Goal: Task Accomplishment & Management: Complete application form

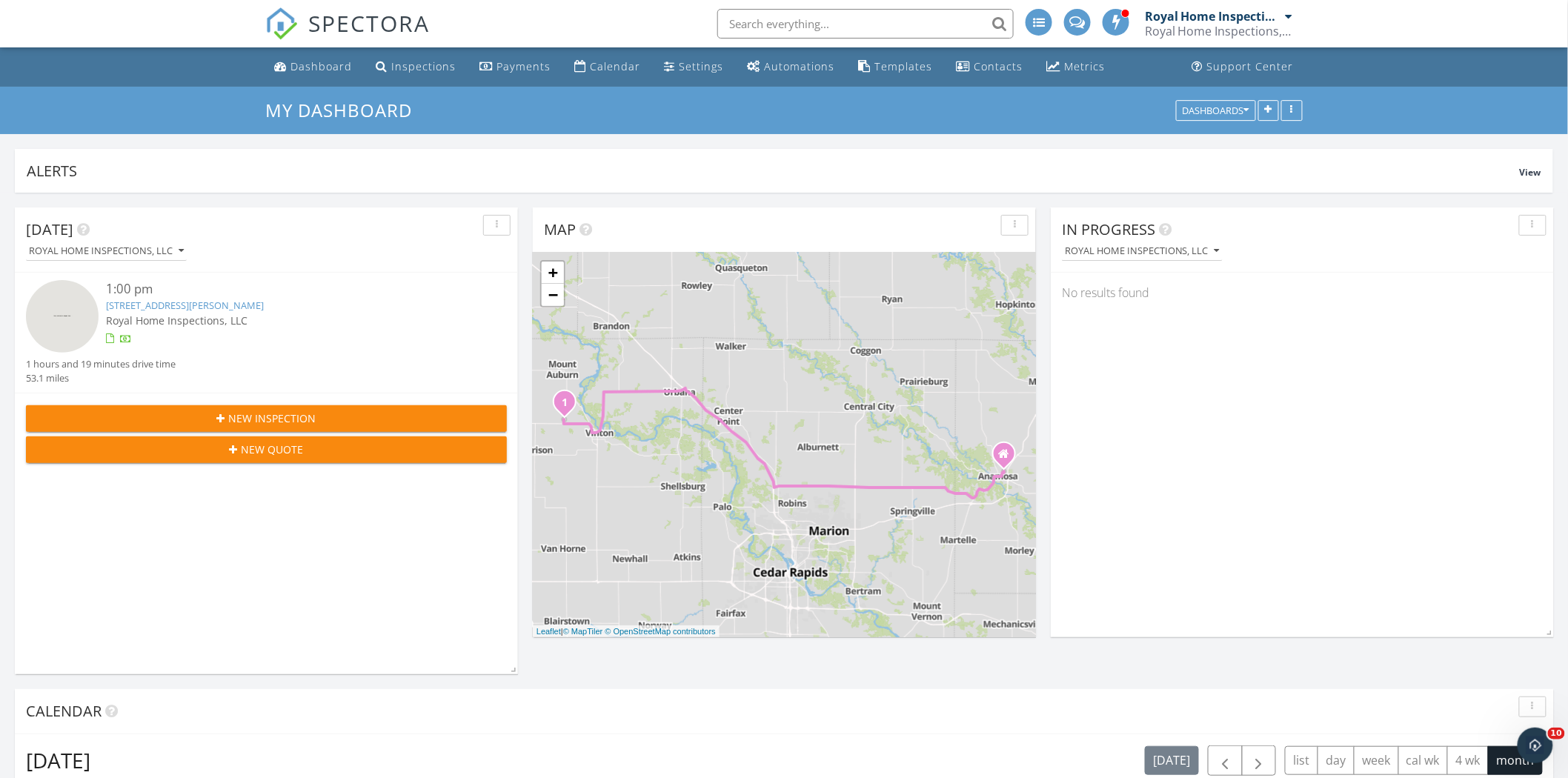
click at [397, 412] on div "New Inspection" at bounding box center [266, 418] width 457 height 15
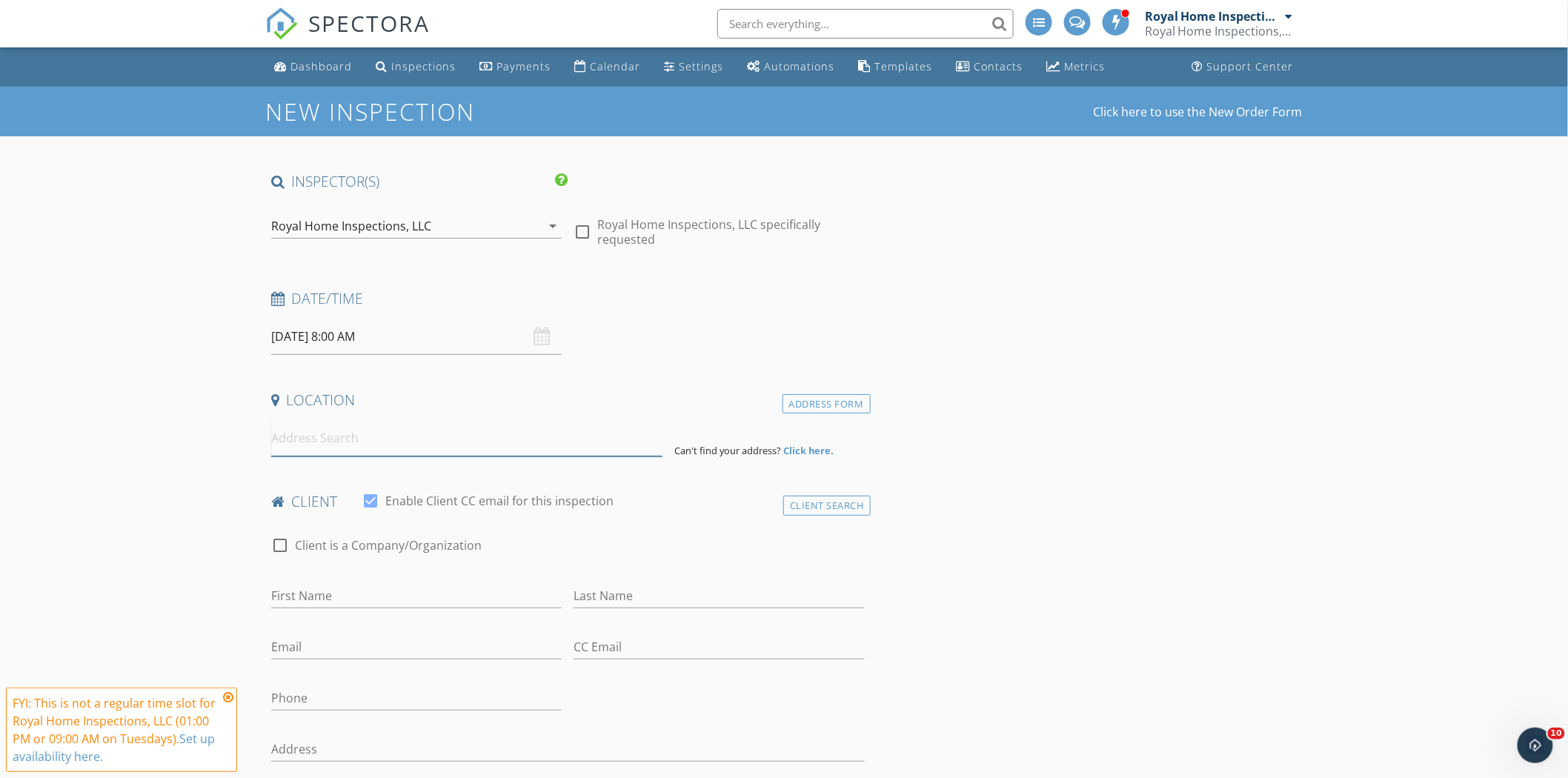
click at [480, 441] on input at bounding box center [467, 438] width 392 height 36
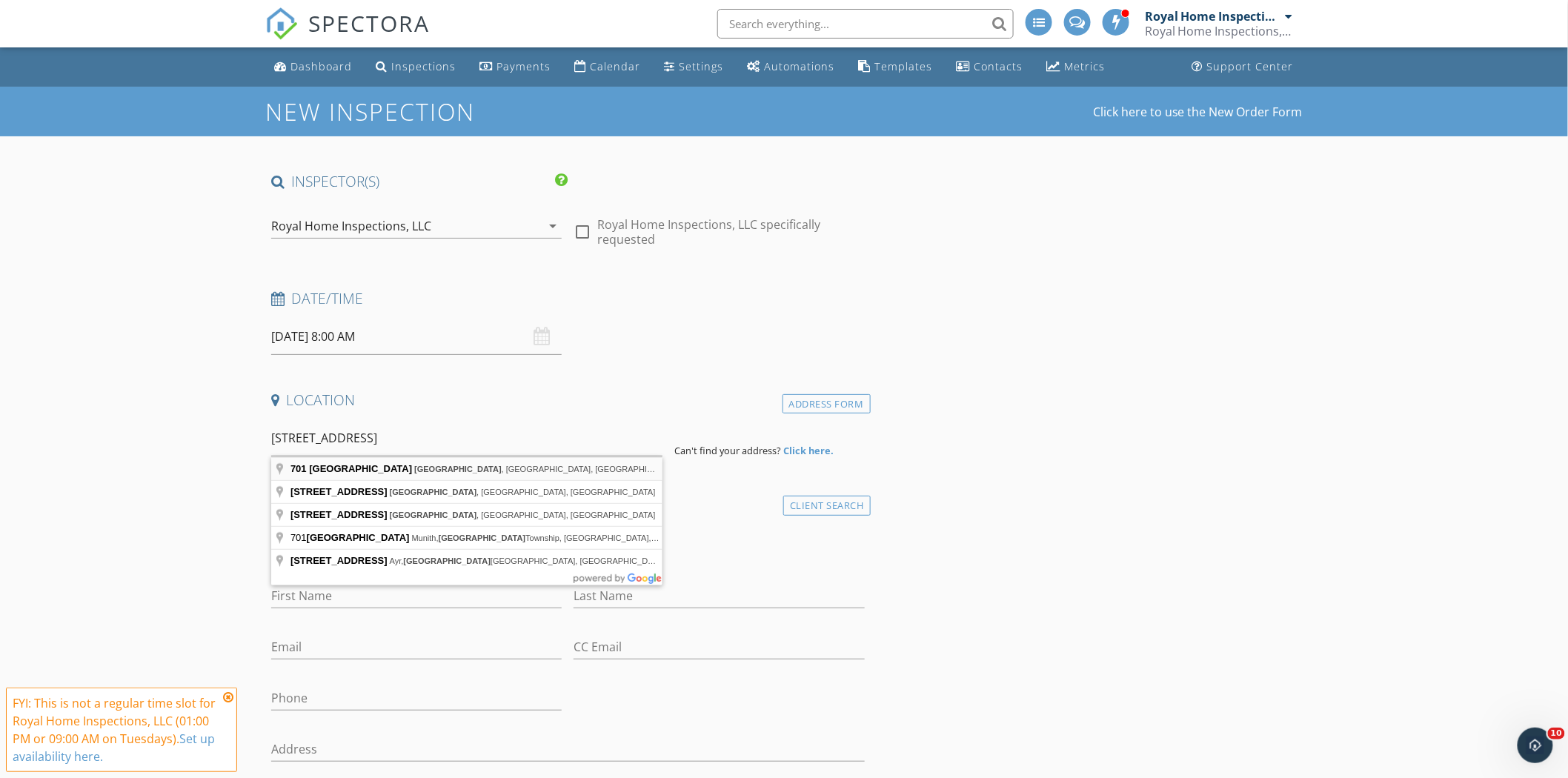
type input "[STREET_ADDRESS]"
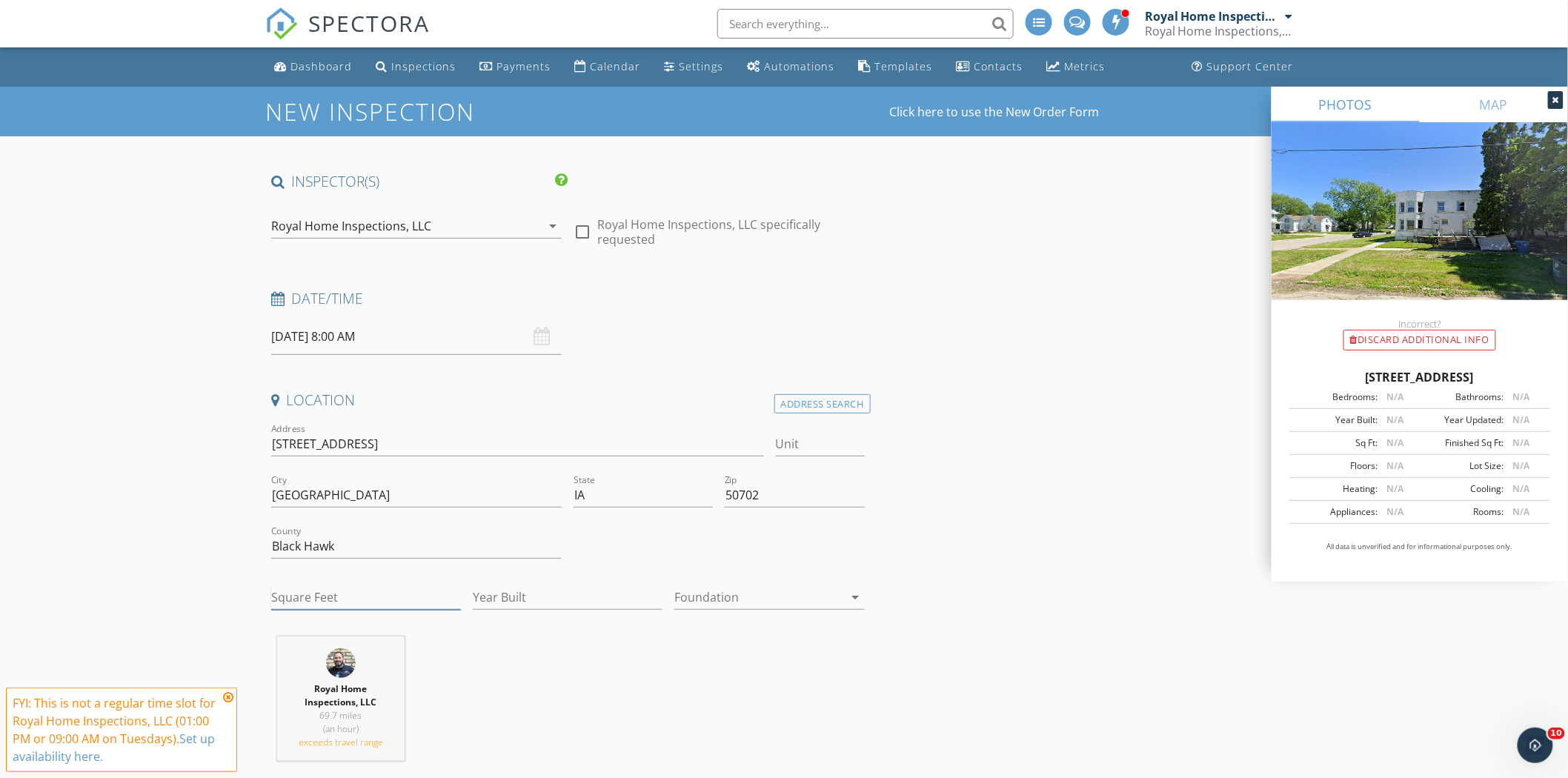
click at [395, 589] on input "Square Feet" at bounding box center [366, 597] width 190 height 24
type input "2082"
click at [542, 599] on input "Year Built" at bounding box center [568, 597] width 190 height 24
type input "1904"
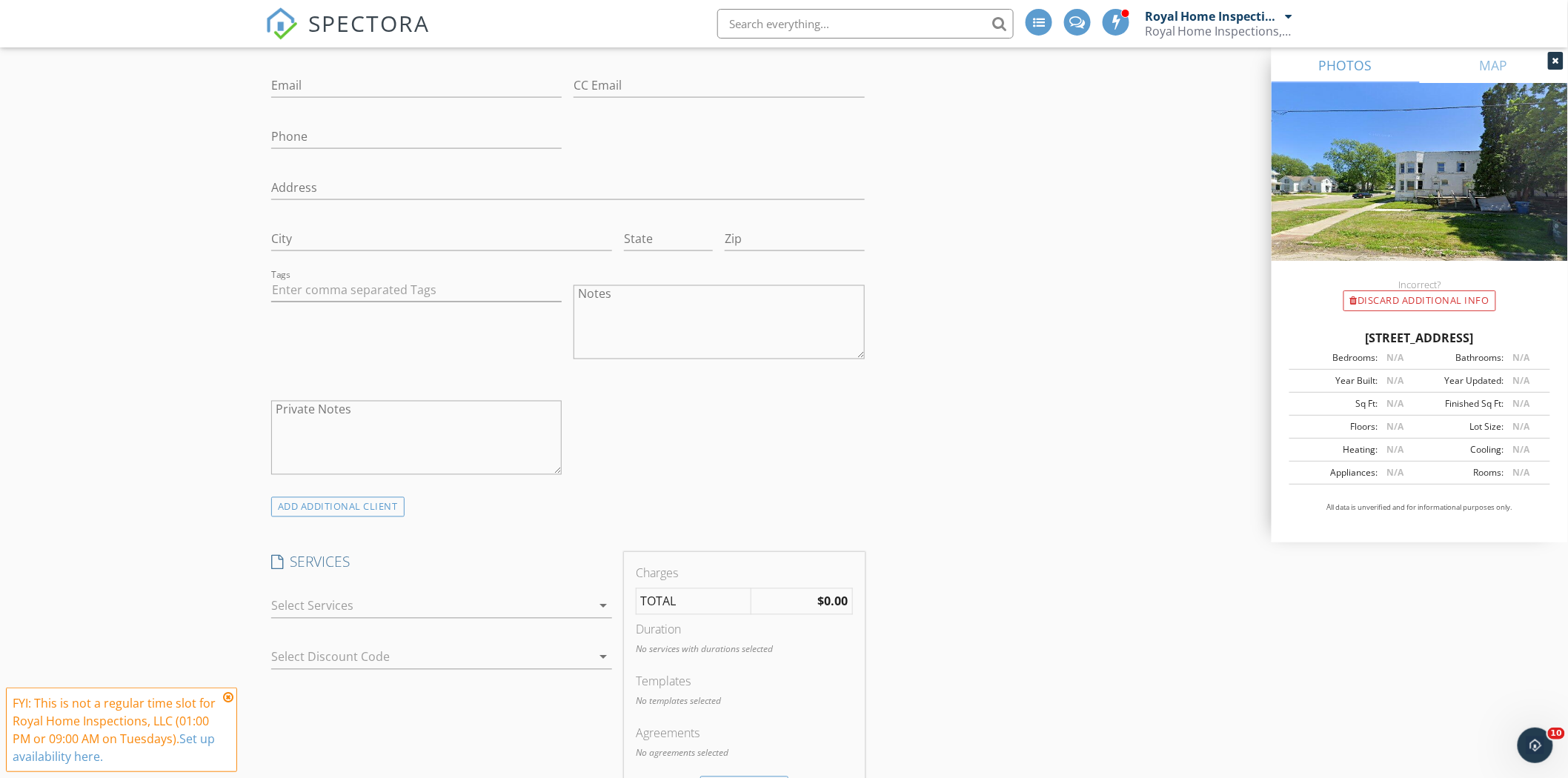
scroll to position [906, 0]
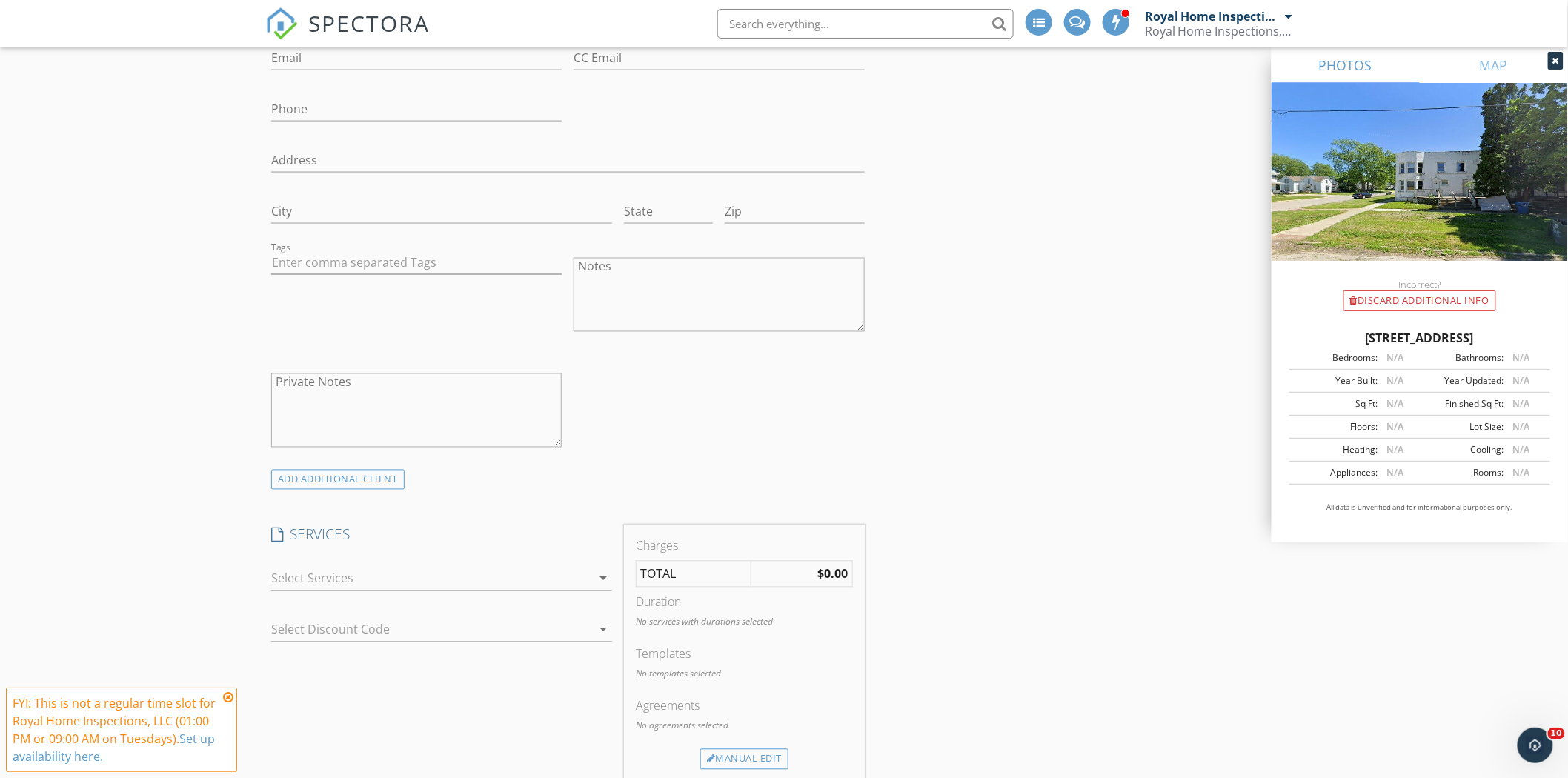
click at [516, 584] on div at bounding box center [431, 578] width 320 height 24
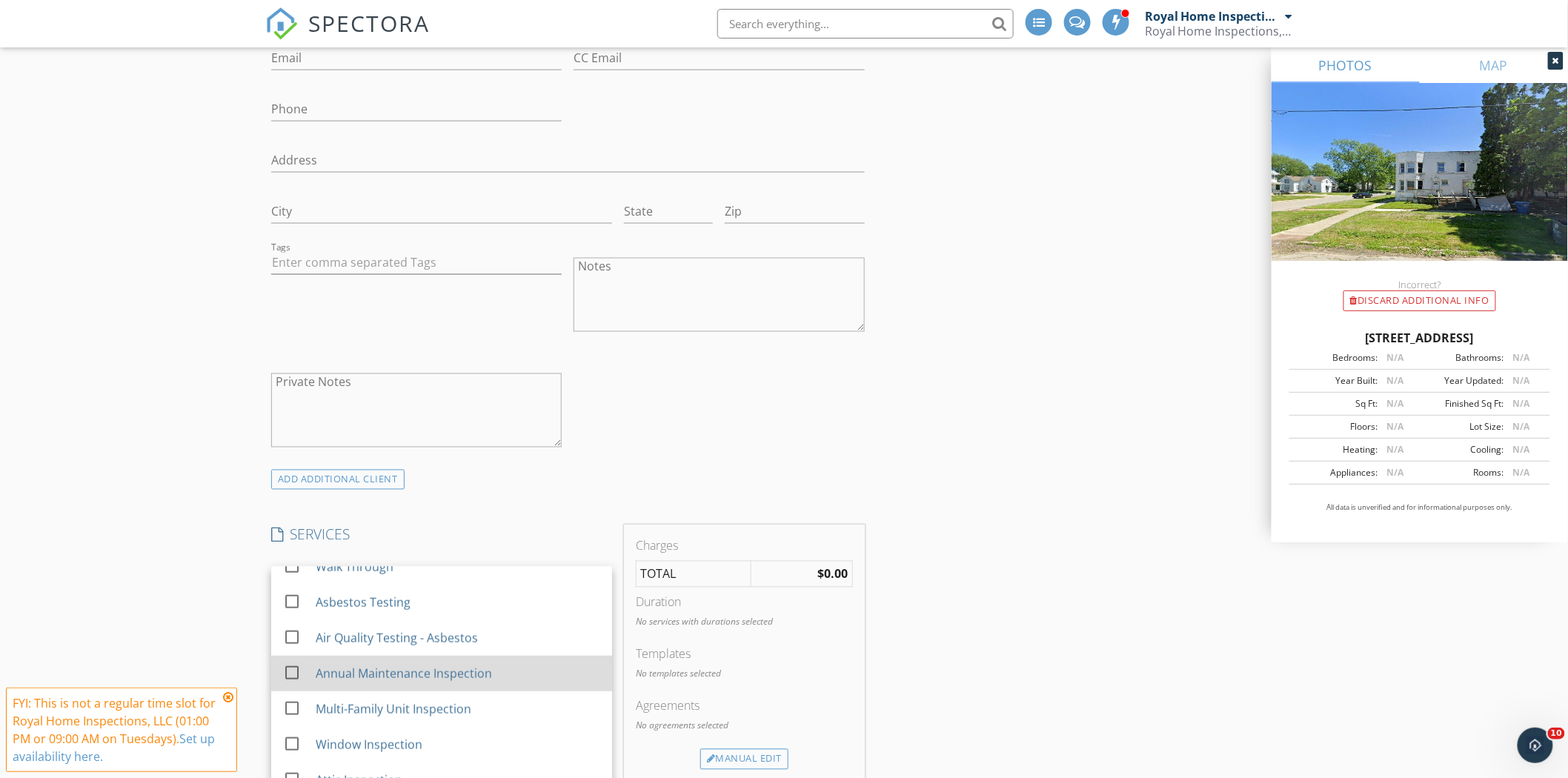
scroll to position [823, 0]
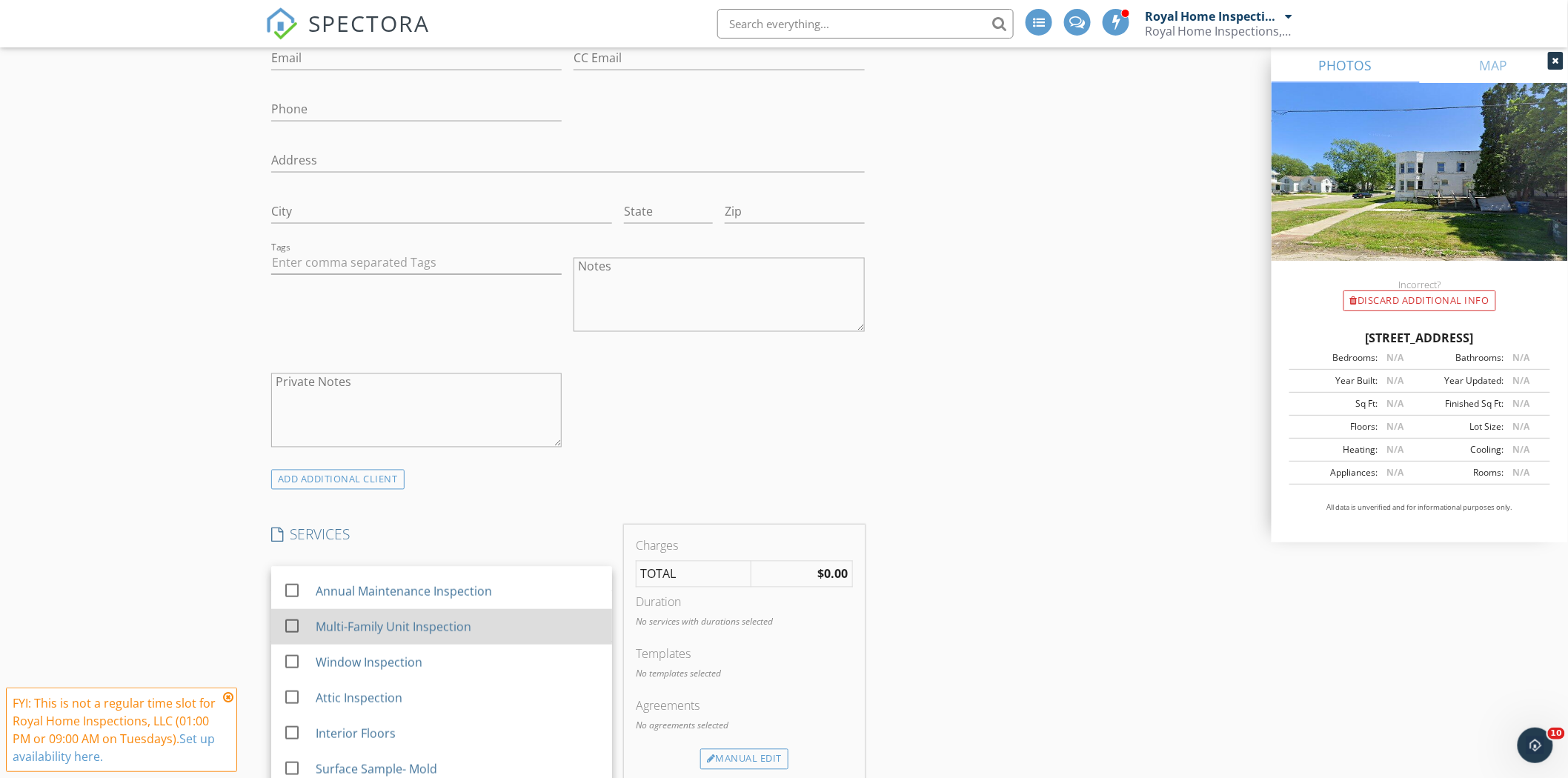
click at [464, 630] on div "Multi-Family Unit Inspection" at bounding box center [393, 627] width 155 height 18
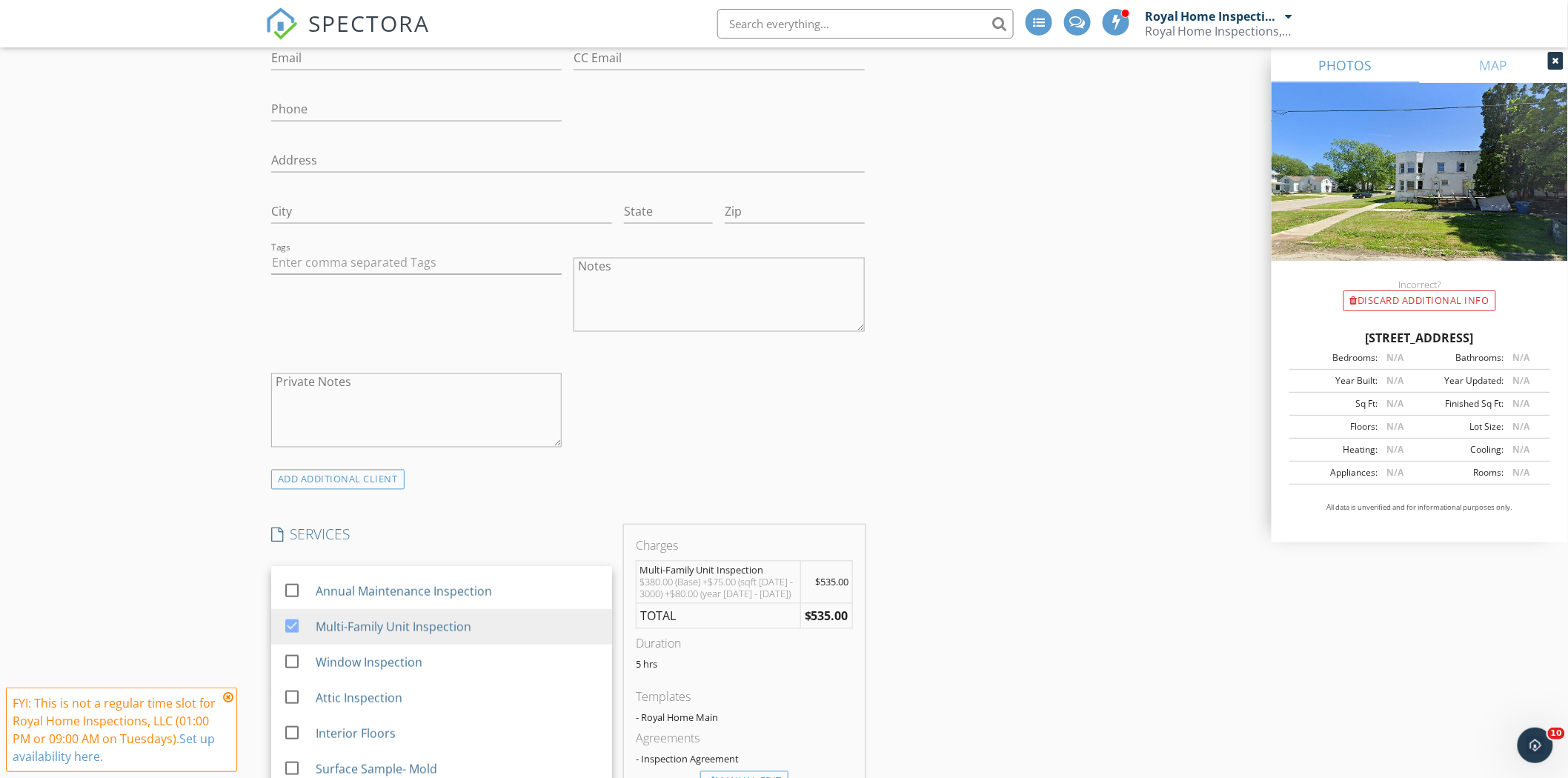
click at [946, 524] on div "INSPECTOR(S) check_box Royal Home Inspections, LLC PRIMARY check_box_outline_bl…" at bounding box center [784, 735] width 1037 height 2938
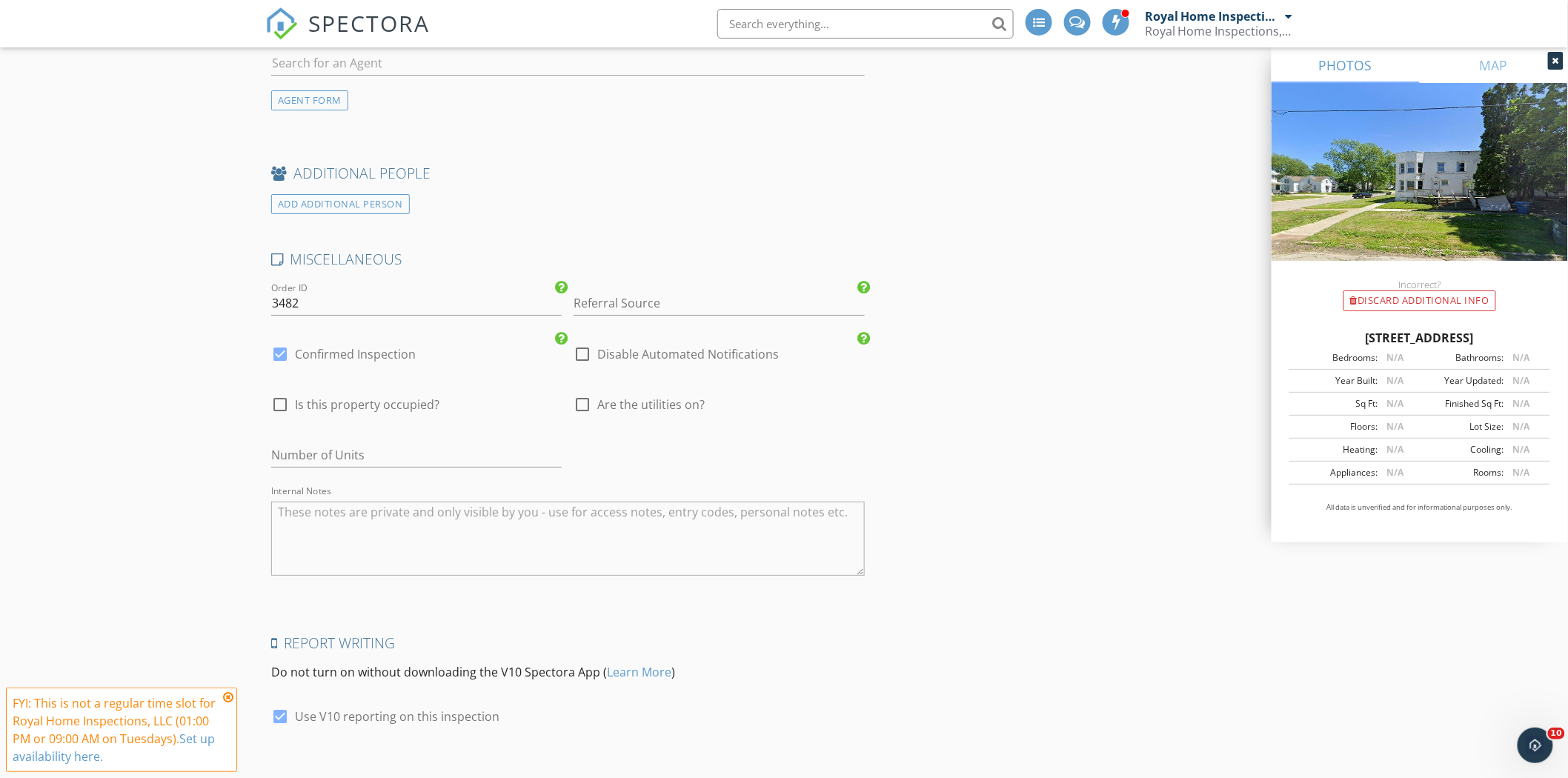
scroll to position [2223, 0]
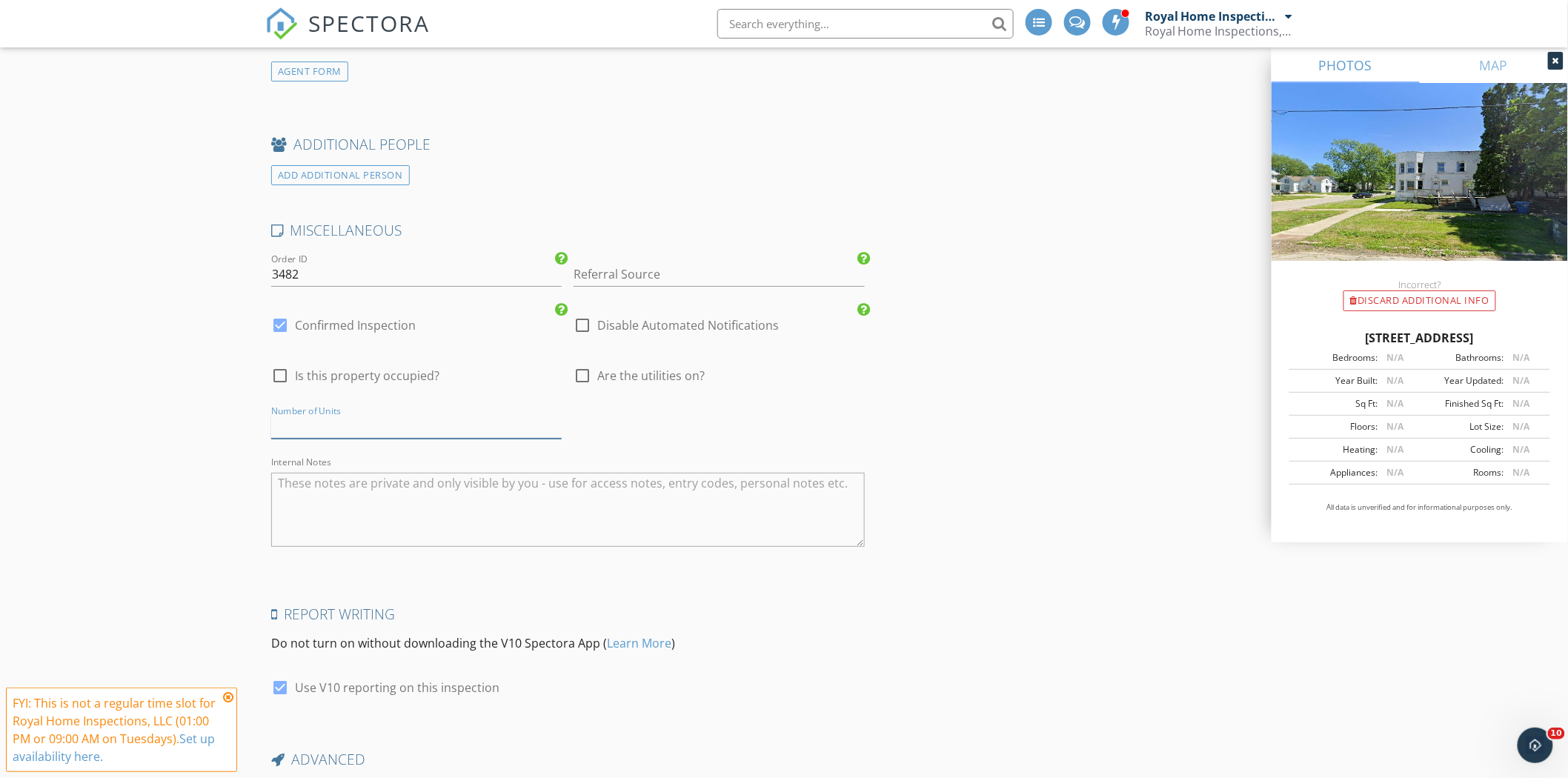
click at [428, 435] on input "text" at bounding box center [417, 427] width 291 height 24
type input "6"
click at [848, 422] on div "MISCELLANEOUS Order ID 3482 Referral Source Online Scheduler Agent Referral Web…" at bounding box center [568, 395] width 606 height 348
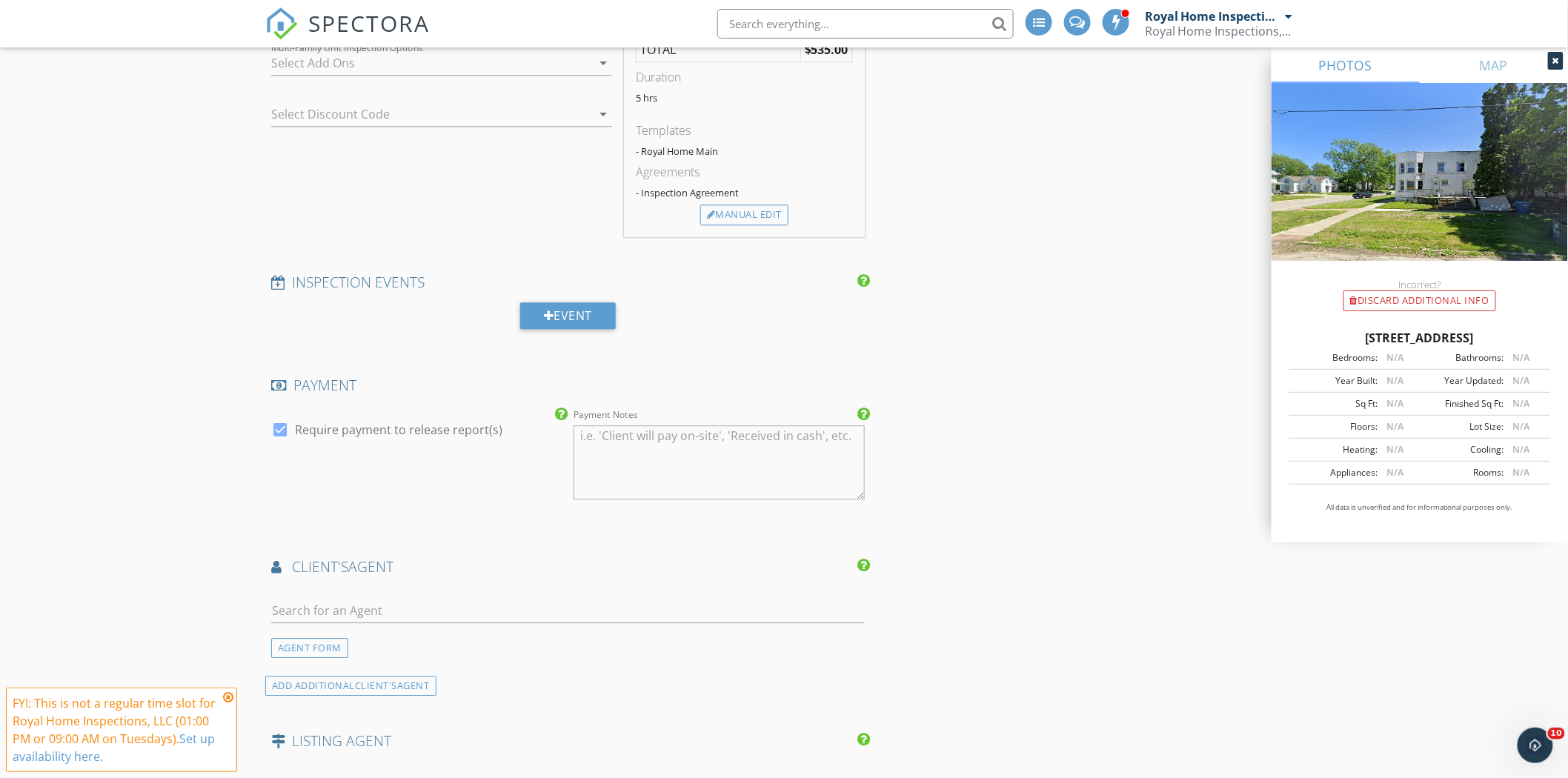
scroll to position [1317, 0]
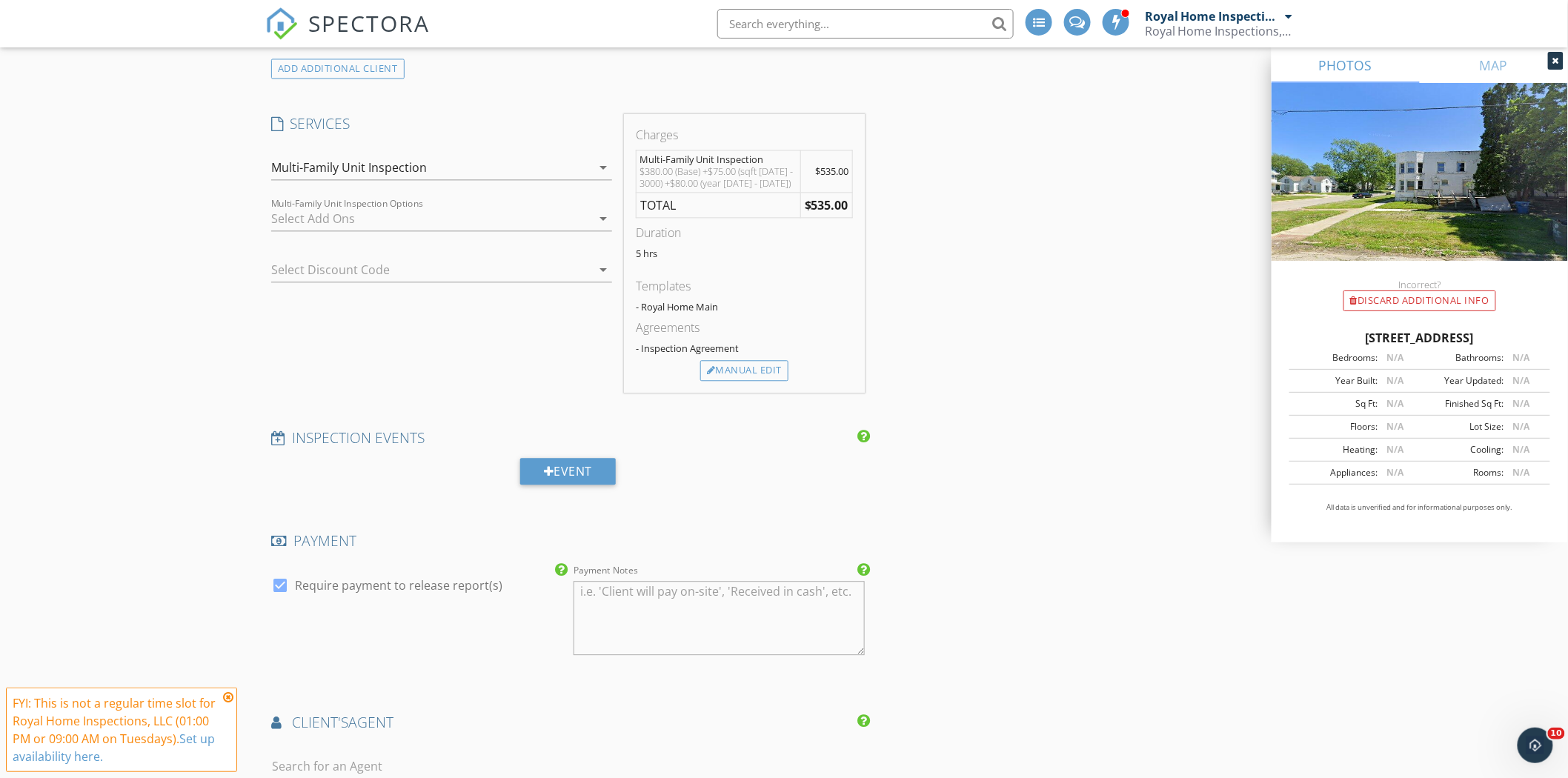
click at [1057, 450] on div "INSPECTOR(S) check_box Royal Home Inspections, LLC PRIMARY check_box_outline_bl…" at bounding box center [784, 324] width 1037 height 2938
click at [458, 210] on div at bounding box center [431, 218] width 320 height 24
click at [96, 183] on div "New Inspection Click here to use the New Order Form INSPECTOR(S) check_box Roya…" at bounding box center [784, 299] width 1568 height 3059
click at [308, 269] on div at bounding box center [421, 269] width 299 height 24
click at [237, 334] on div "New Inspection Click here to use the New Order Form INSPECTOR(S) check_box Roya…" at bounding box center [784, 299] width 1568 height 3059
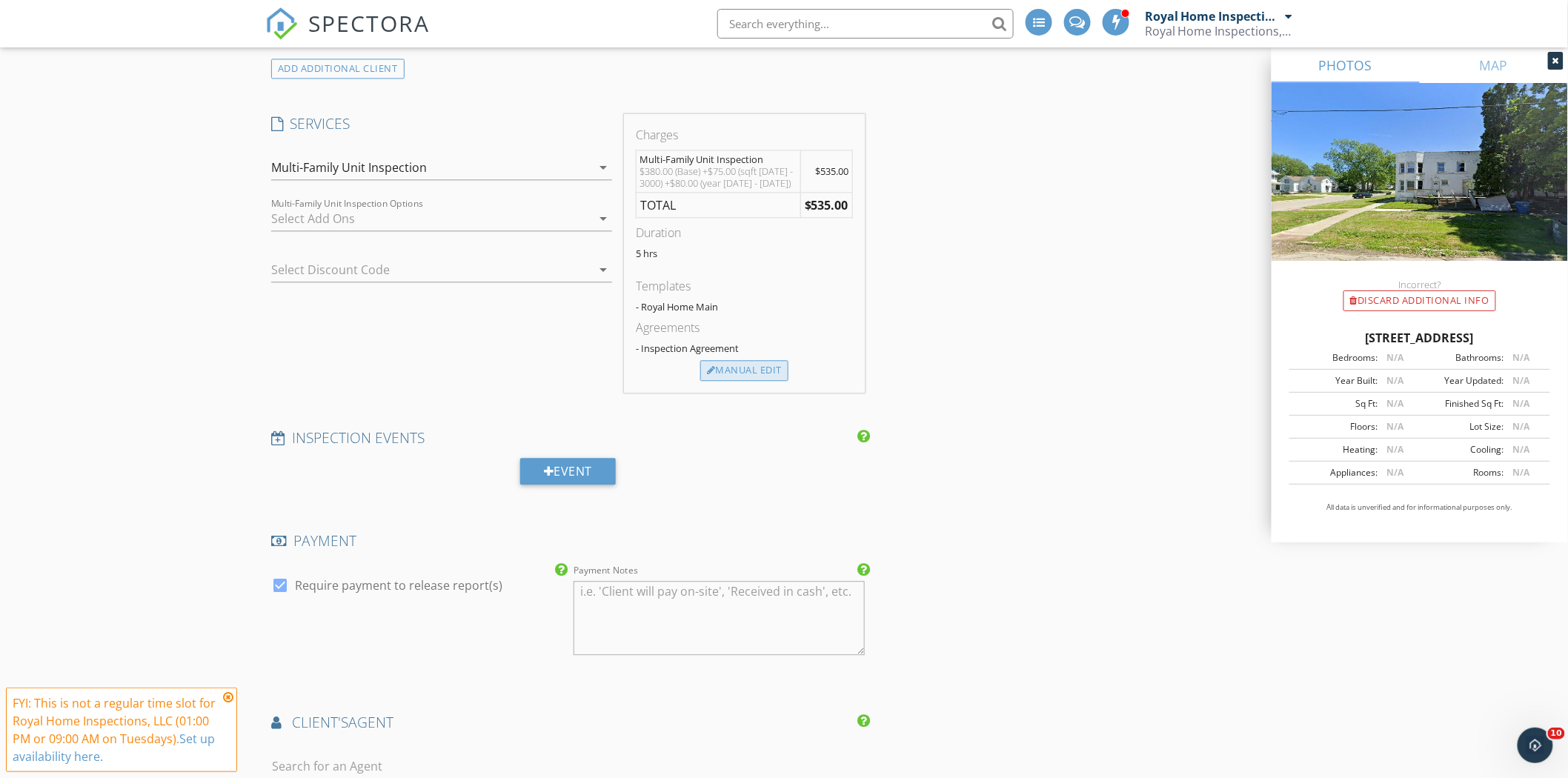
click at [759, 372] on div "Manual Edit" at bounding box center [744, 370] width 88 height 21
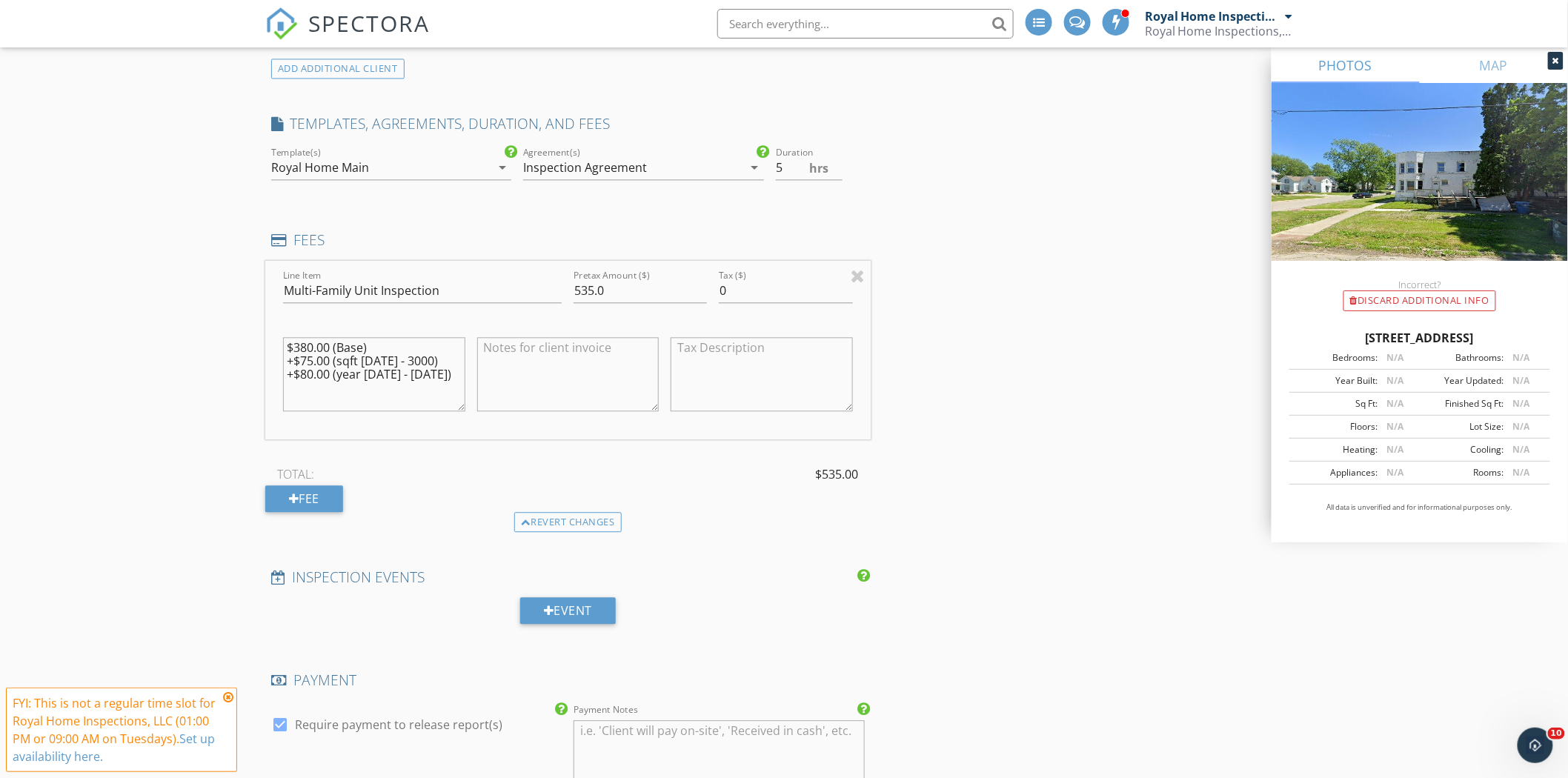
click at [1089, 417] on div "INSPECTOR(S) check_box Royal Home Inspections, LLC PRIMARY check_box_outline_bl…" at bounding box center [784, 393] width 1037 height 3078
click at [591, 516] on div "Revert changes" at bounding box center [568, 522] width 107 height 21
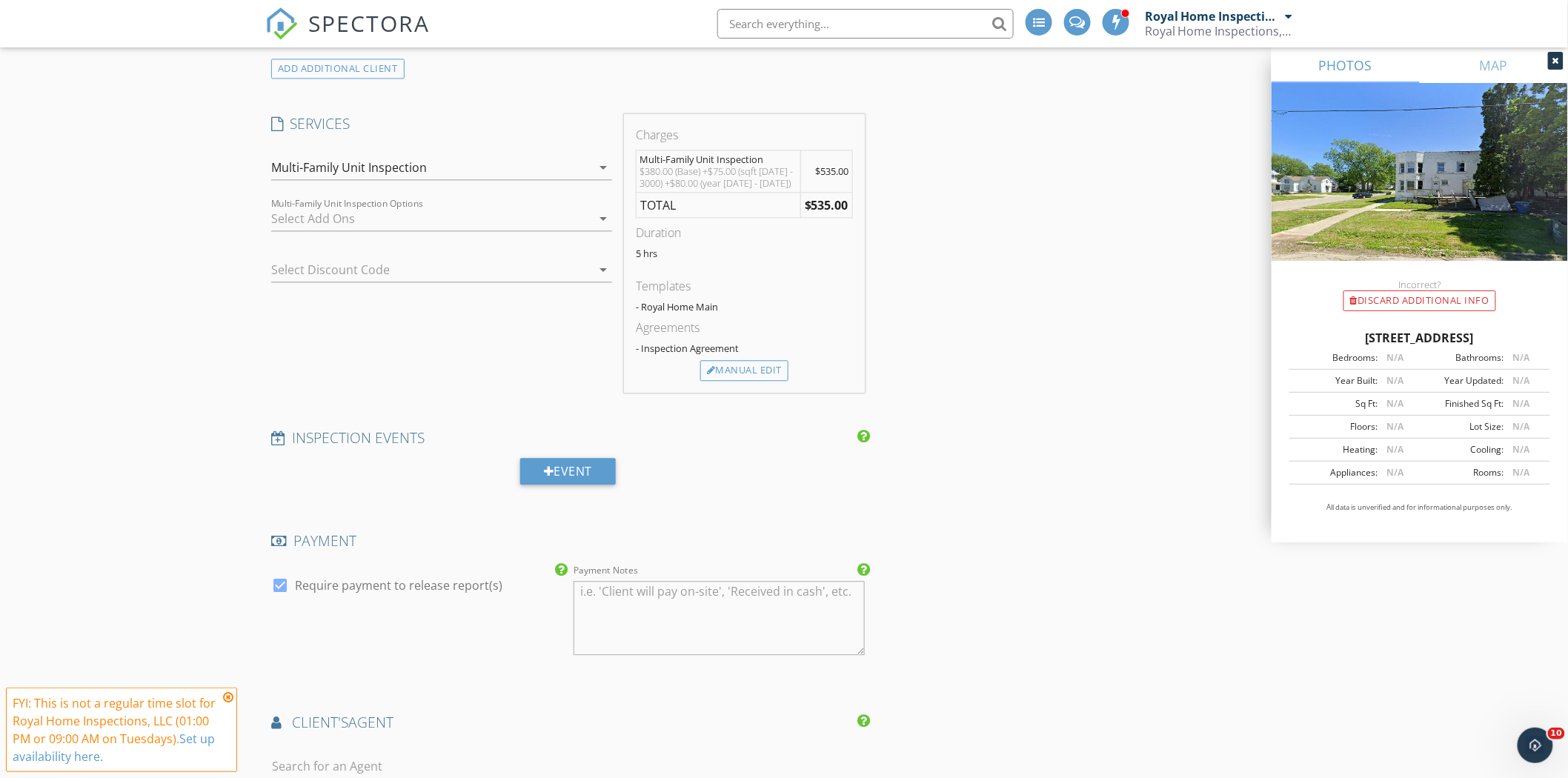
click at [465, 165] on div "Multi-Family Unit Inspection" at bounding box center [431, 167] width 320 height 24
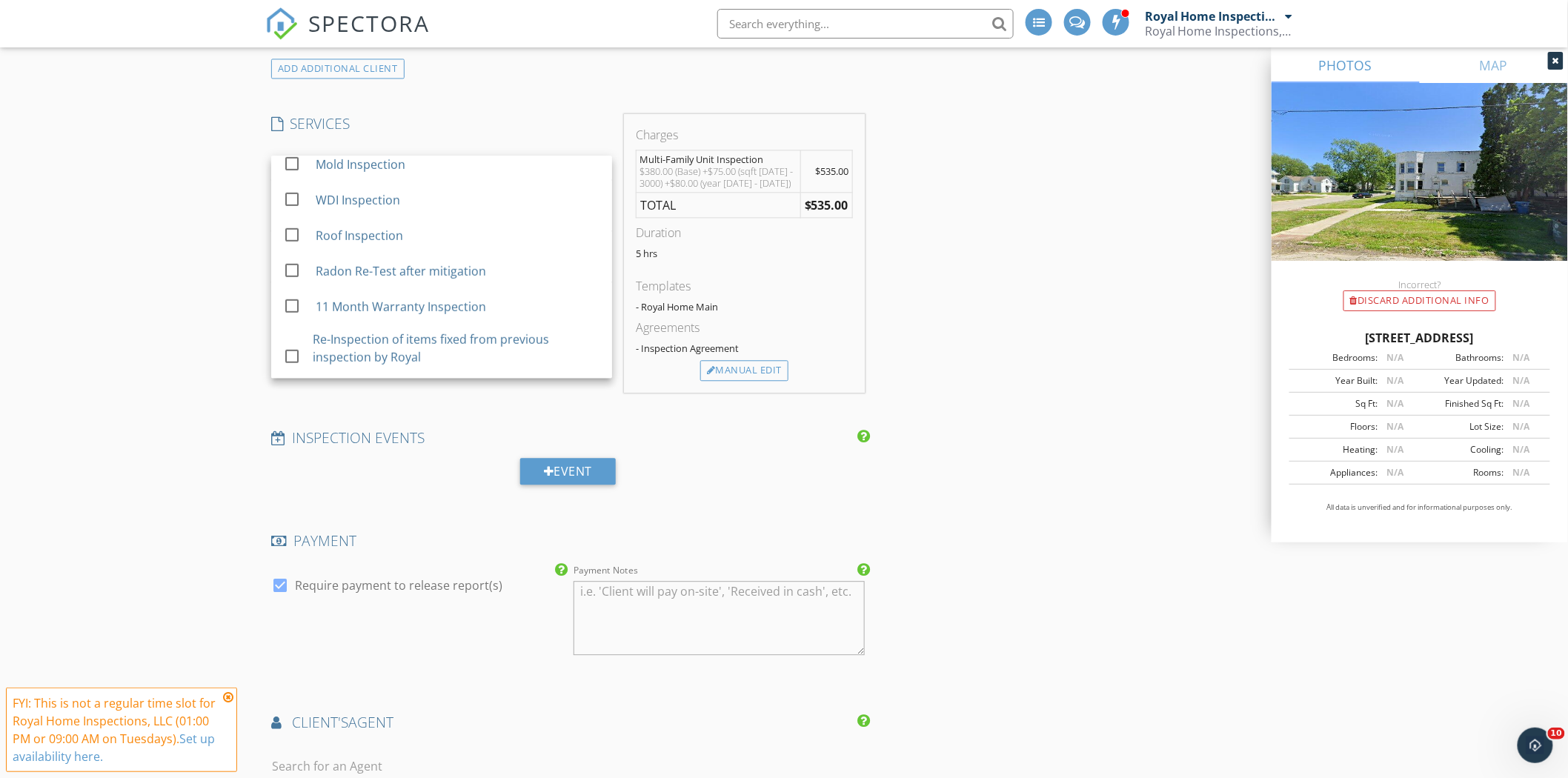
scroll to position [376, 0]
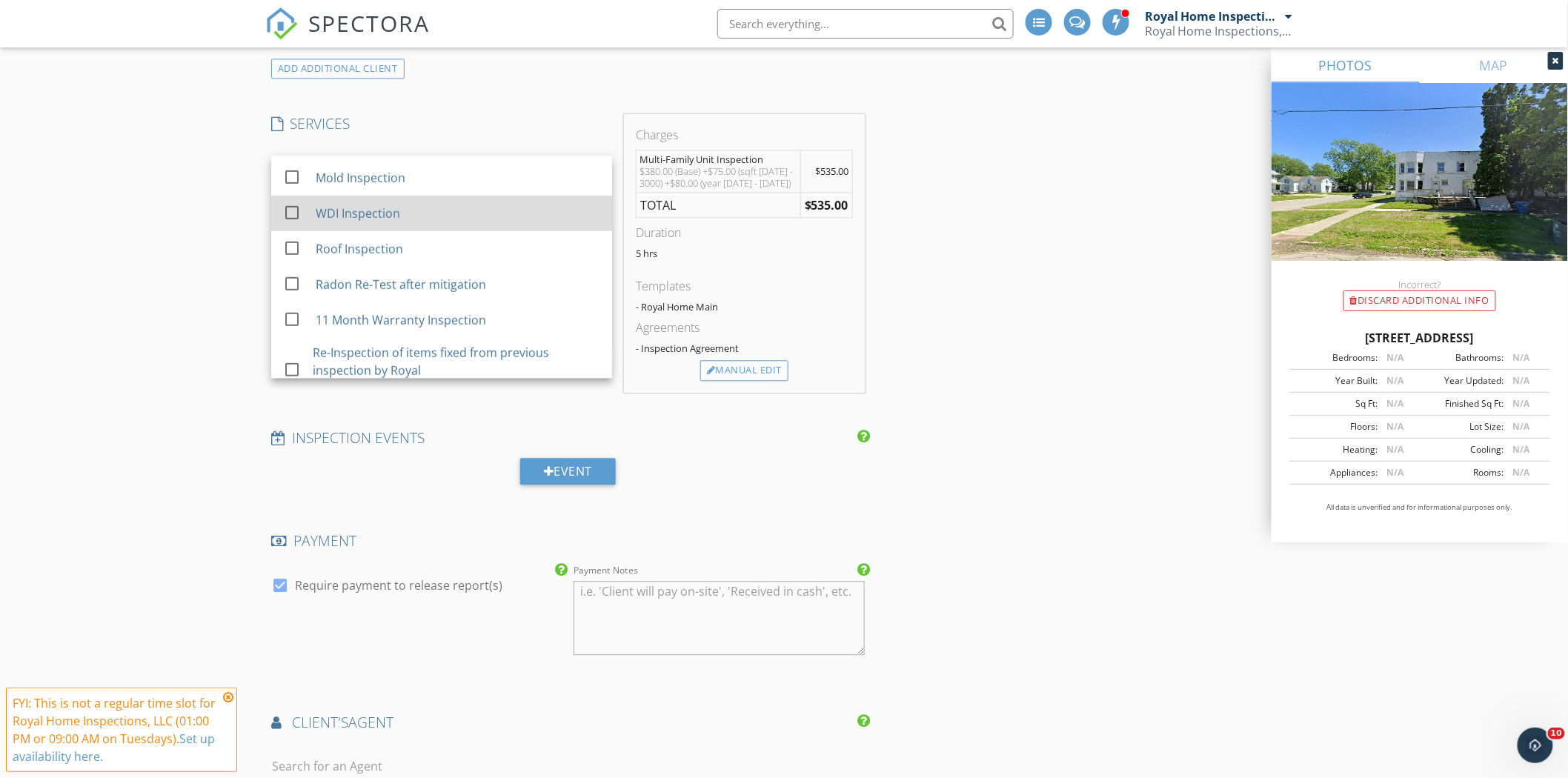
click at [432, 218] on div "WDI Inspection" at bounding box center [458, 213] width 285 height 30
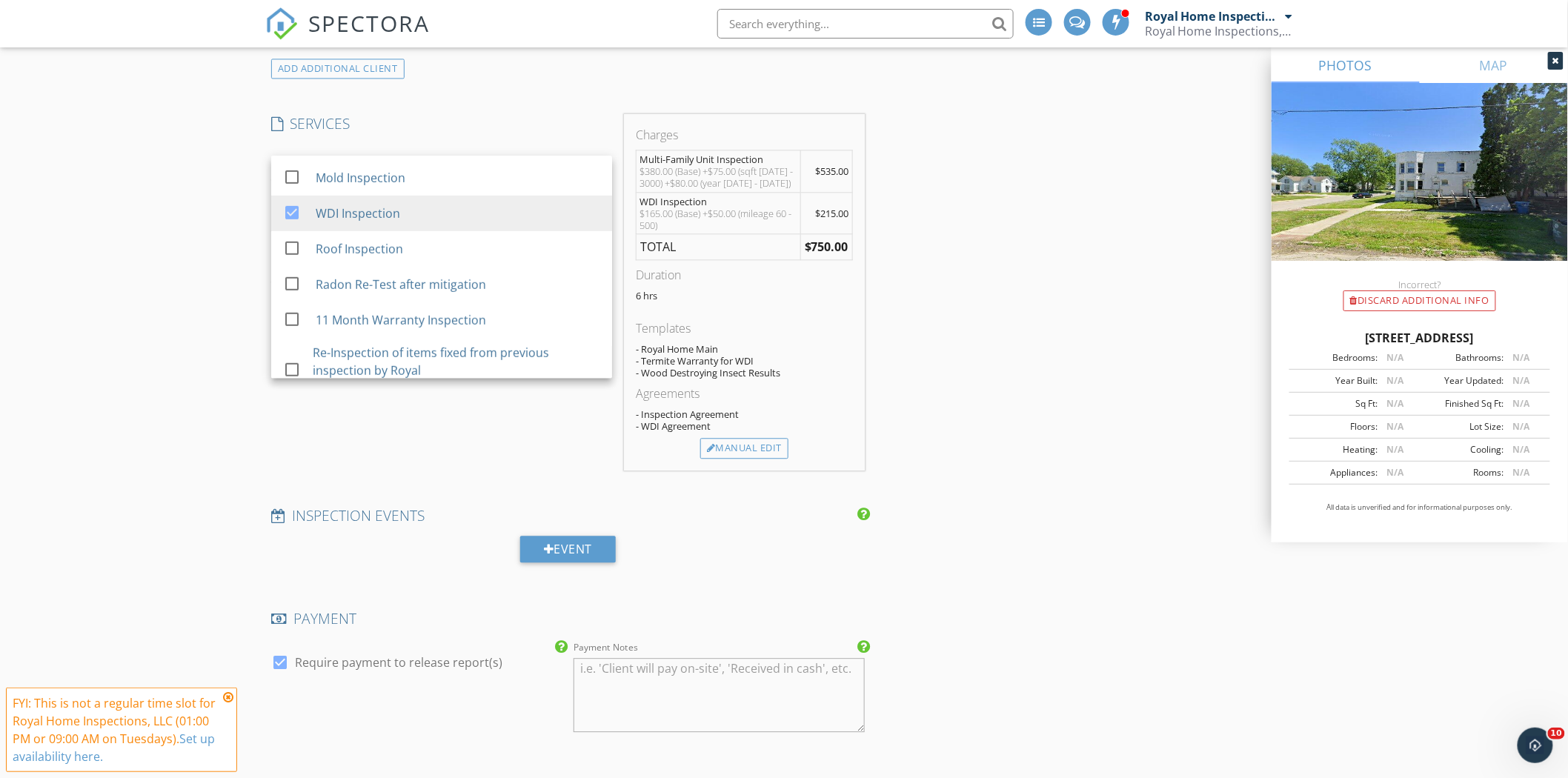
click at [914, 315] on div "INSPECTOR(S) check_box Royal Home Inspections, LLC PRIMARY check_box_outline_bl…" at bounding box center [784, 363] width 1037 height 3016
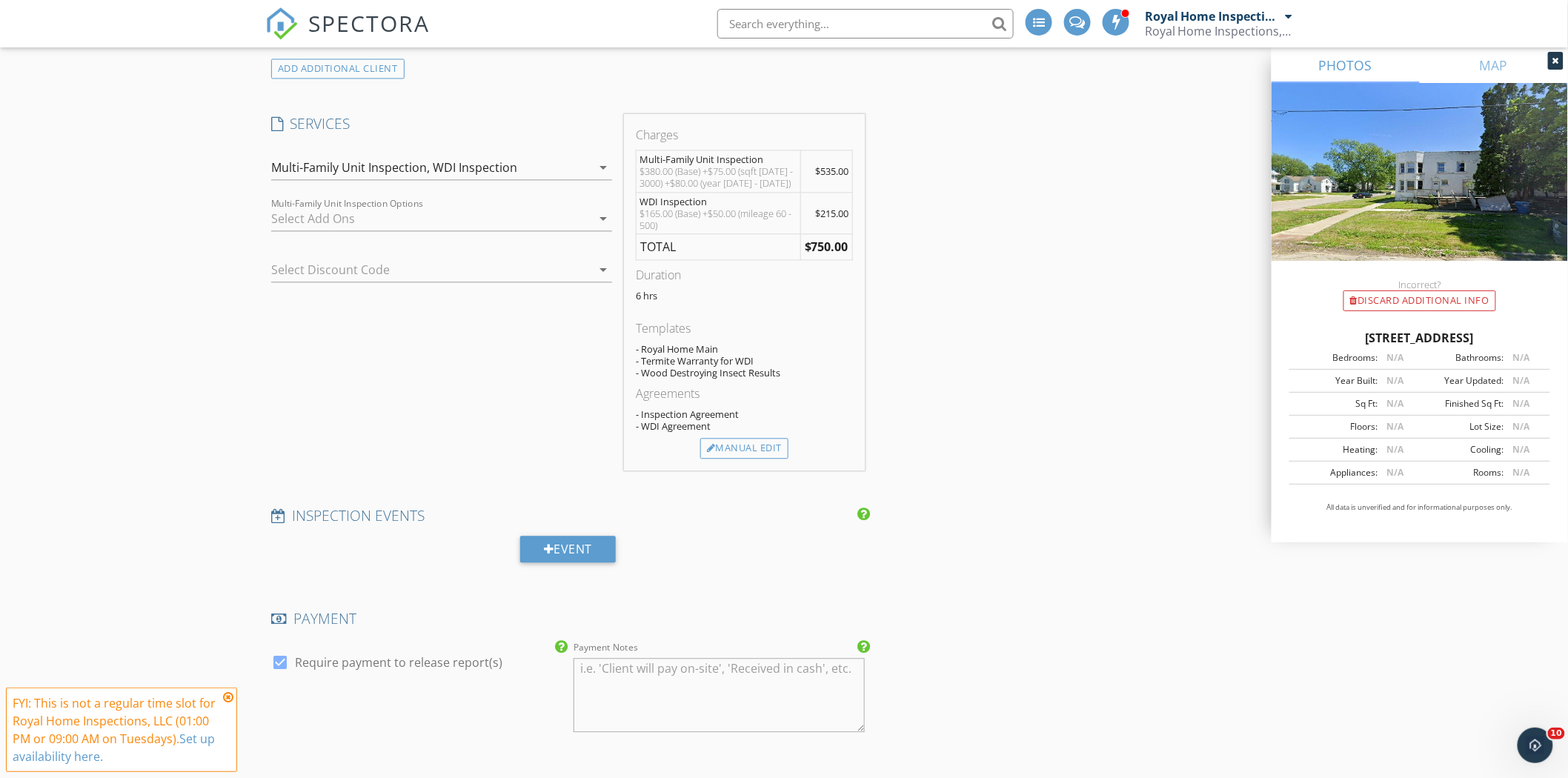
click at [500, 169] on div "WDI Inspection" at bounding box center [475, 167] width 84 height 13
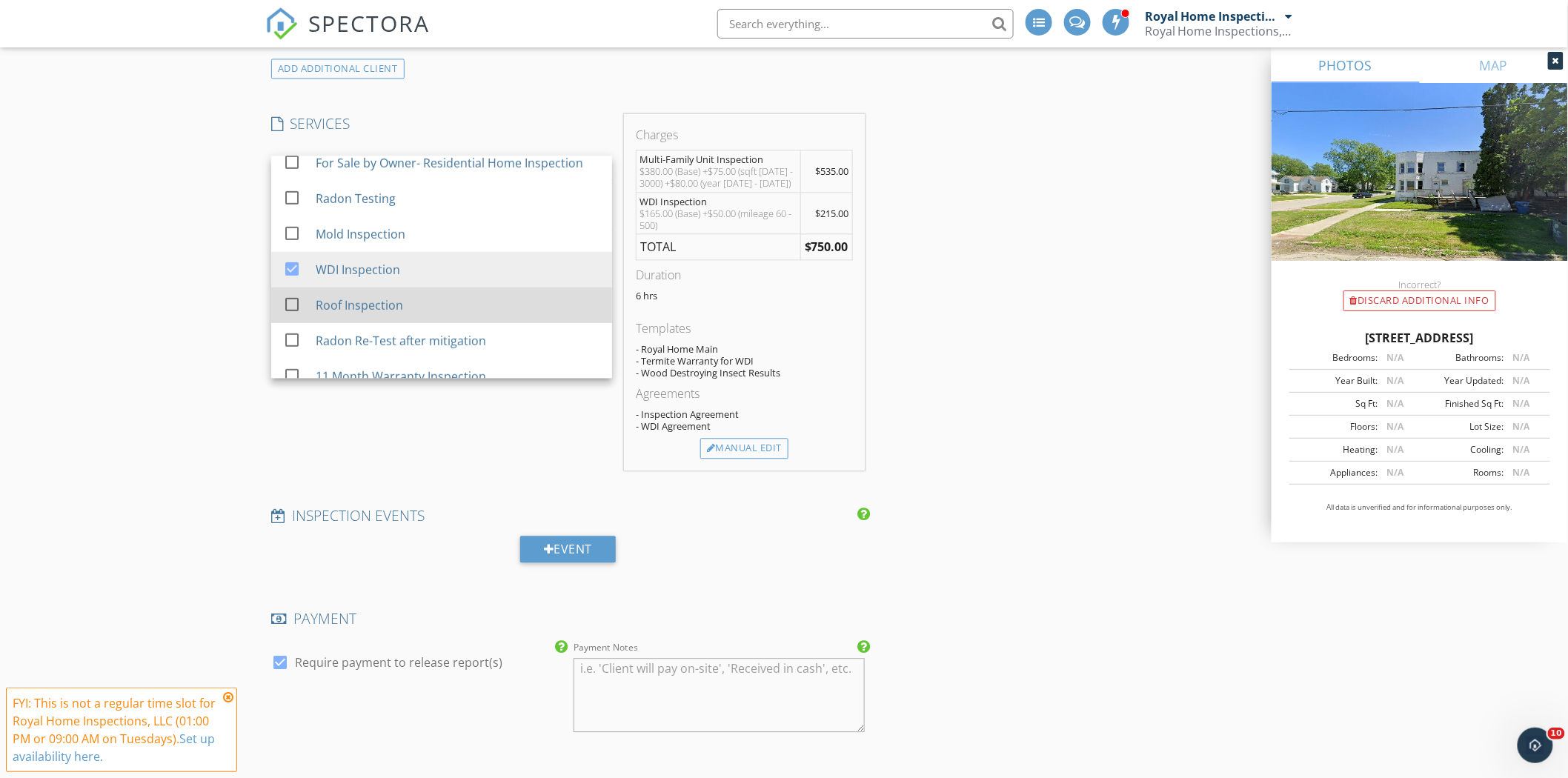
scroll to position [294, 0]
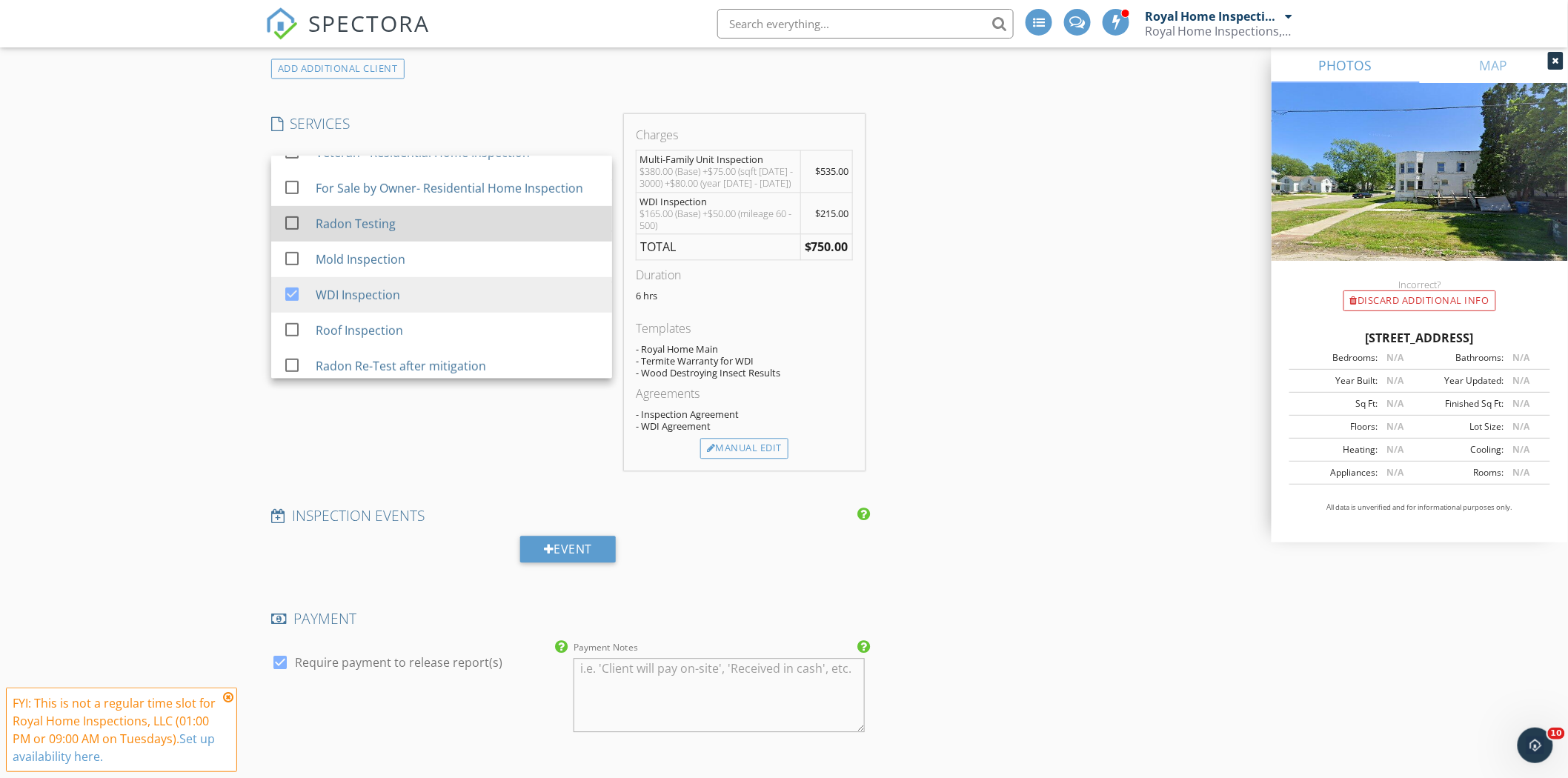
click at [389, 229] on div "Radon Testing" at bounding box center [356, 223] width 80 height 18
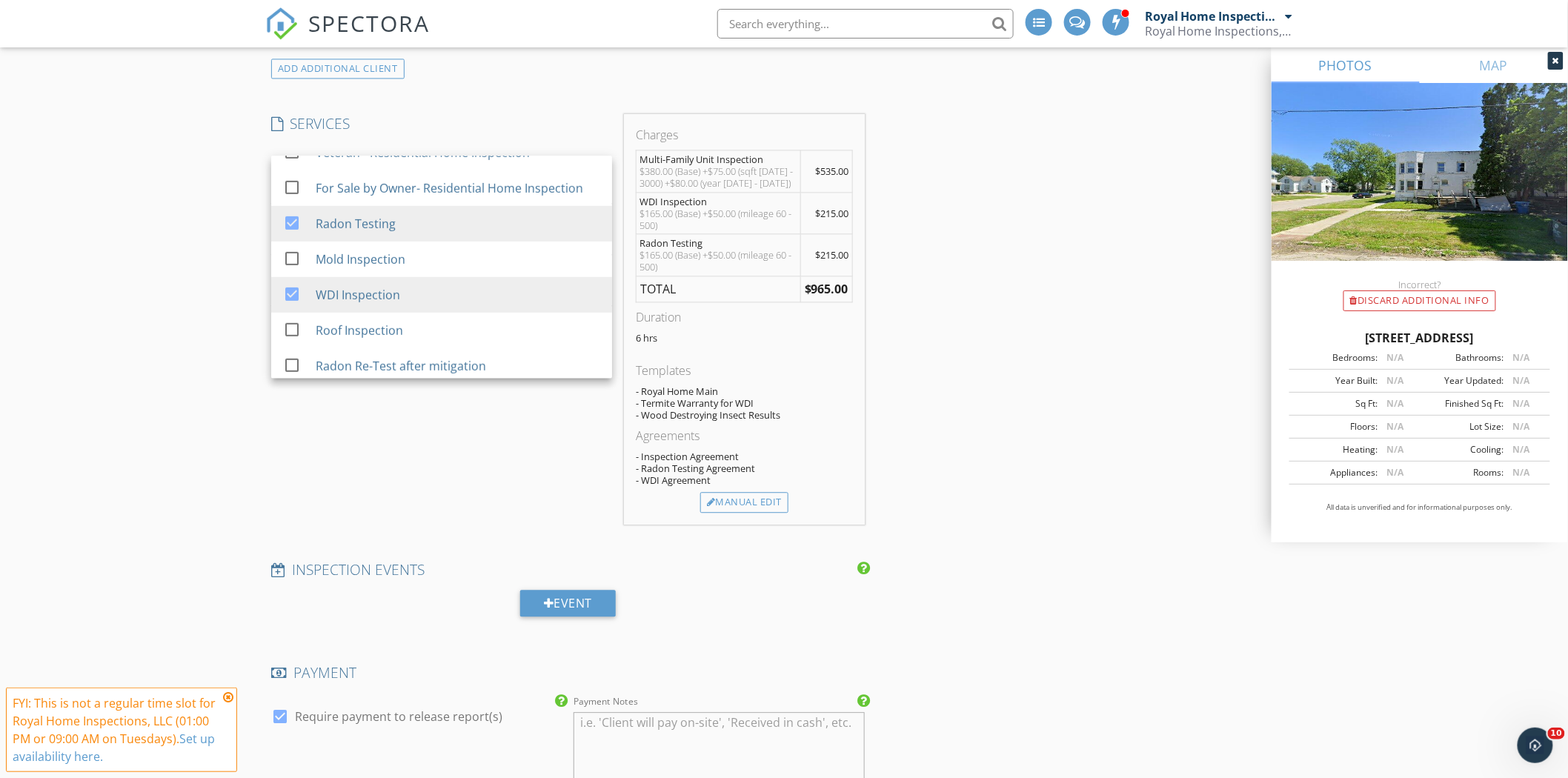
click at [990, 309] on div "INSPECTOR(S) check_box Royal Home Inspections, LLC PRIMARY check_box_outline_bl…" at bounding box center [784, 389] width 1037 height 3070
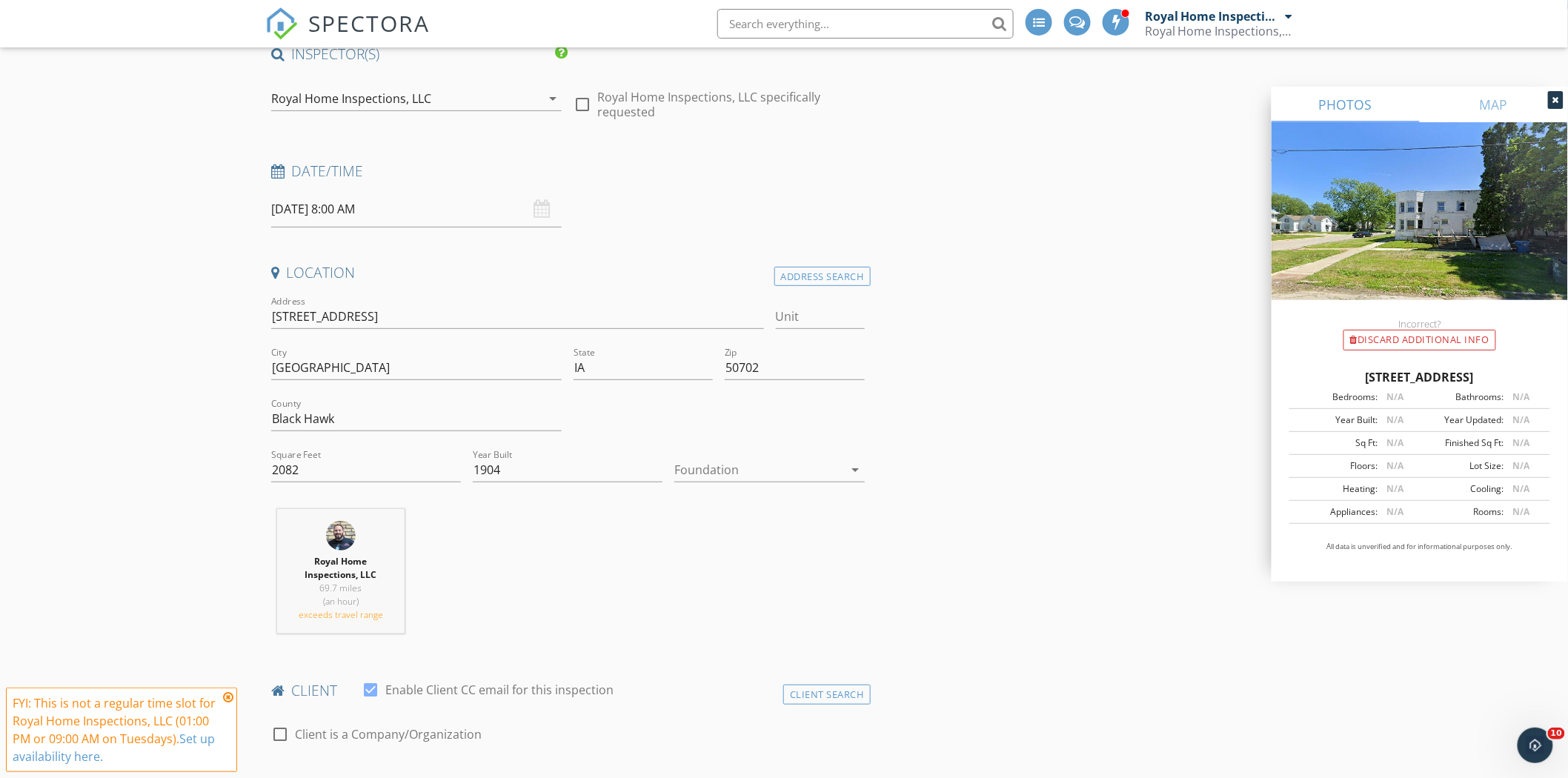
scroll to position [0, 0]
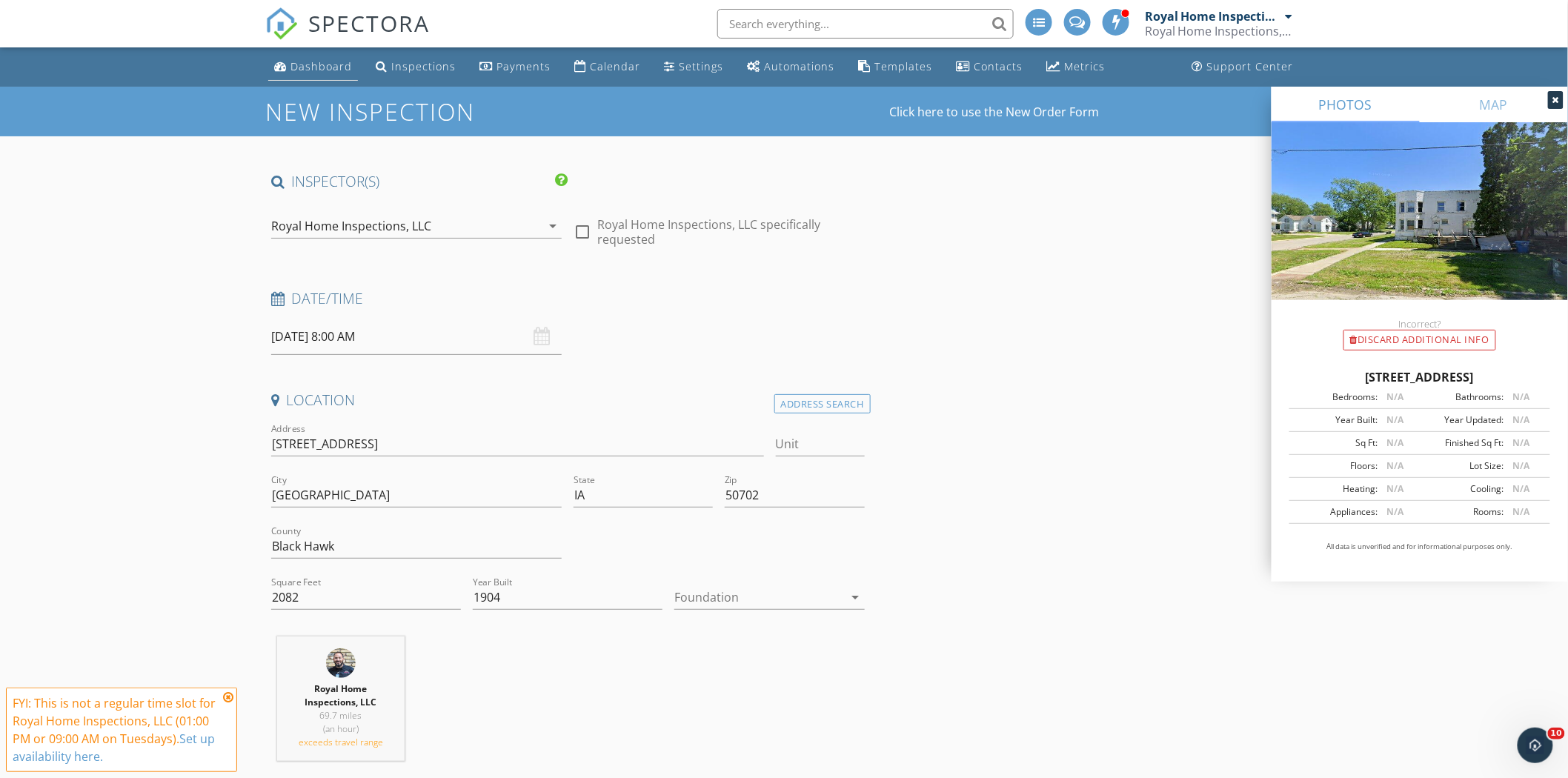
click at [316, 65] on div "Dashboard" at bounding box center [321, 67] width 61 height 14
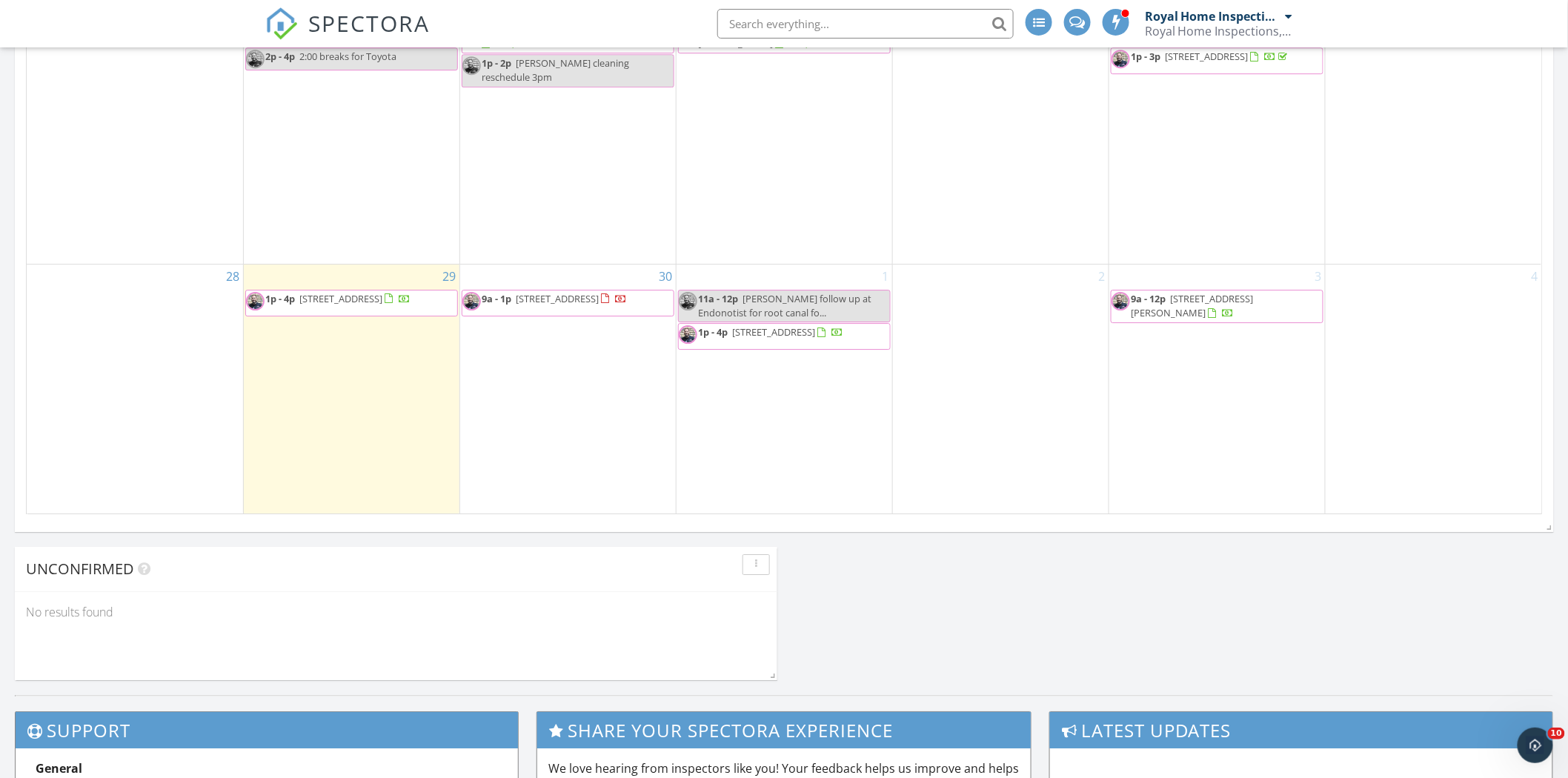
scroll to position [1812, 0]
